Goal: Find contact information: Obtain details needed to contact an individual or organization

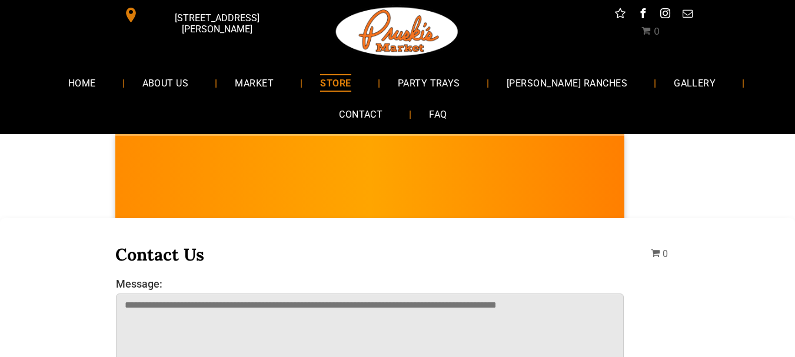
click at [274, 89] on span "MARKET" at bounding box center [254, 82] width 39 height 17
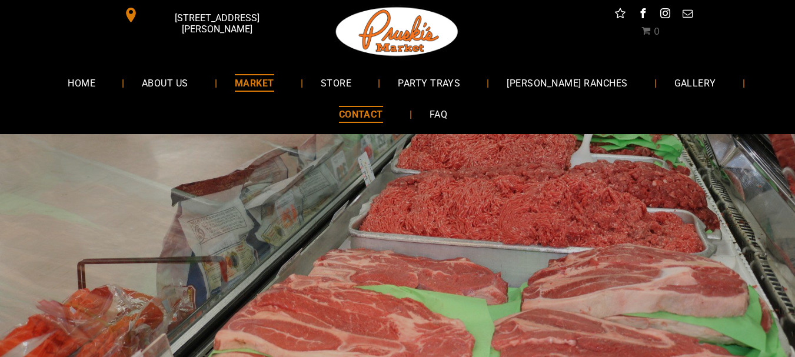
click at [357, 121] on span "CONTACT" at bounding box center [361, 114] width 44 height 17
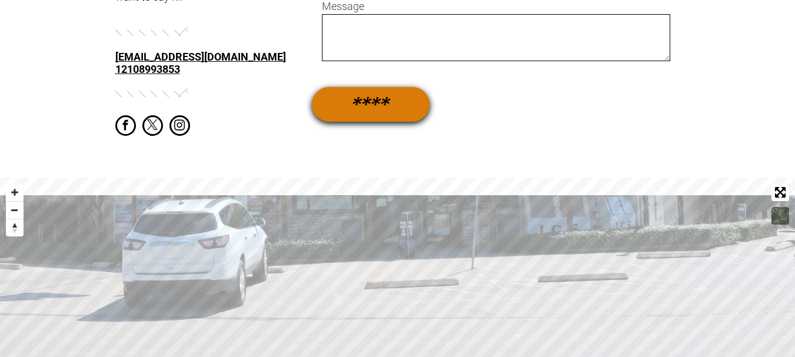
scroll to position [823, 0]
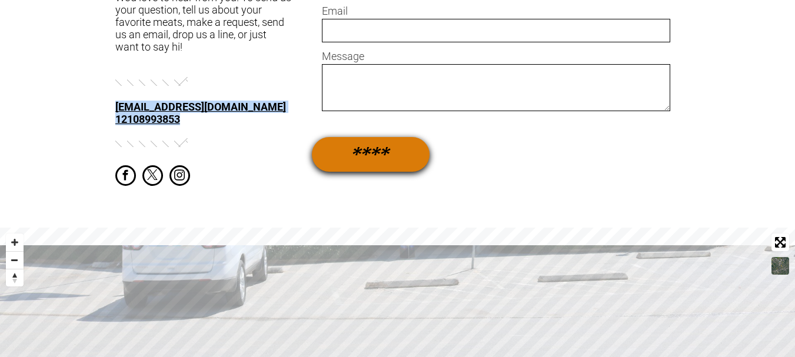
drag, startPoint x: 113, startPoint y: 111, endPoint x: 207, endPoint y: 131, distance: 96.1
click at [207, 131] on div "**********" at bounding box center [397, 69] width 795 height 354
copy div "PruskisMarket@yahoo.com 12108993853"
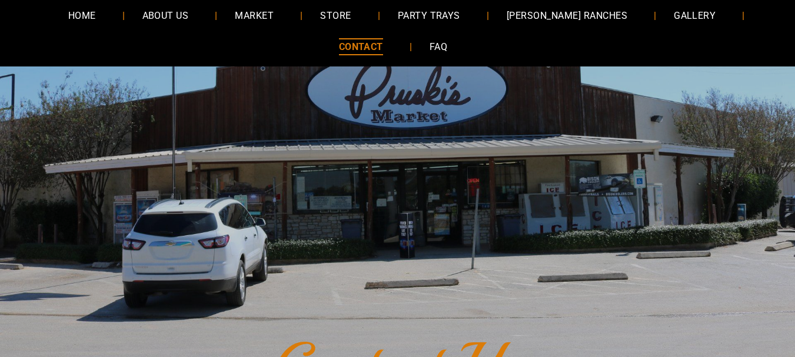
scroll to position [59, 0]
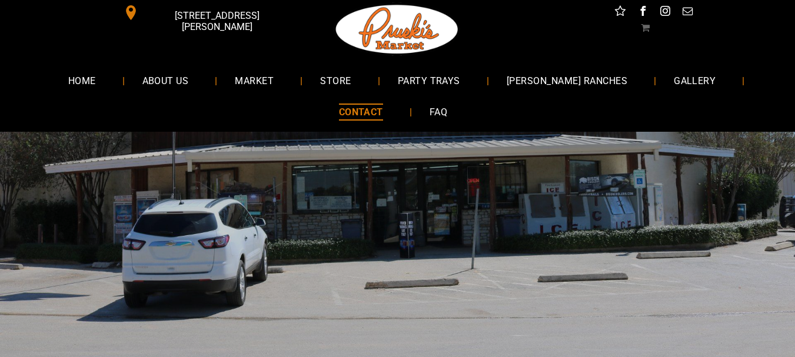
scroll to position [0, 0]
